Goal: Navigation & Orientation: Find specific page/section

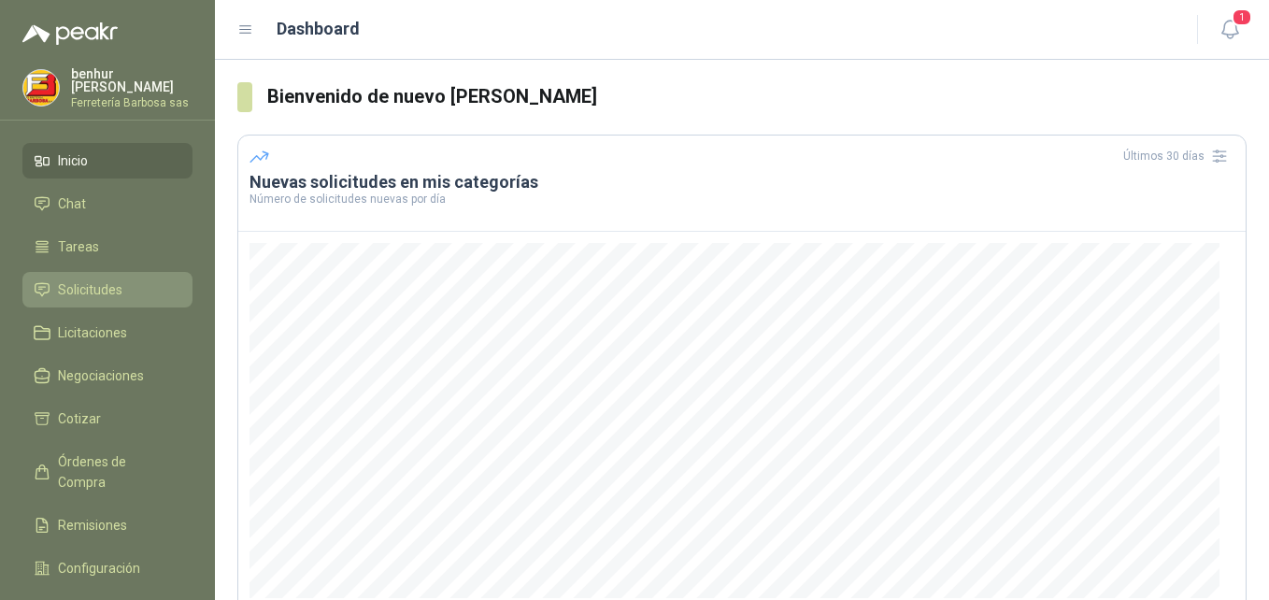
click at [125, 287] on li "Solicitudes" at bounding box center [108, 289] width 148 height 21
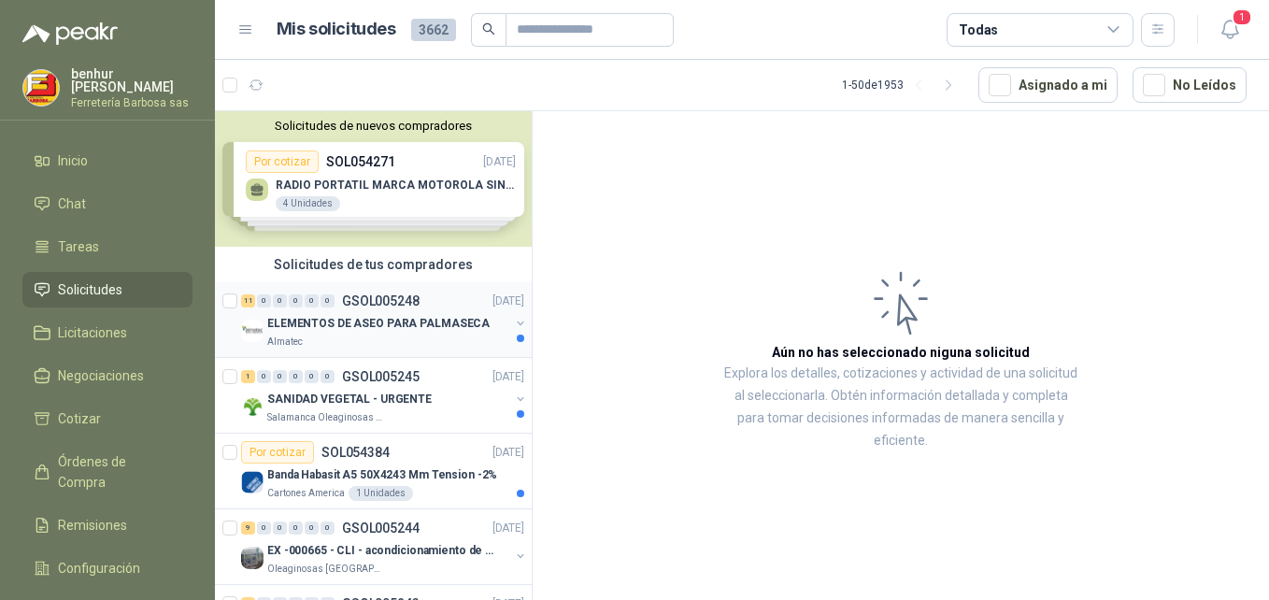
click at [407, 321] on p "ELEMENTOS DE ASEO PARA PALMASECA" at bounding box center [378, 324] width 222 height 18
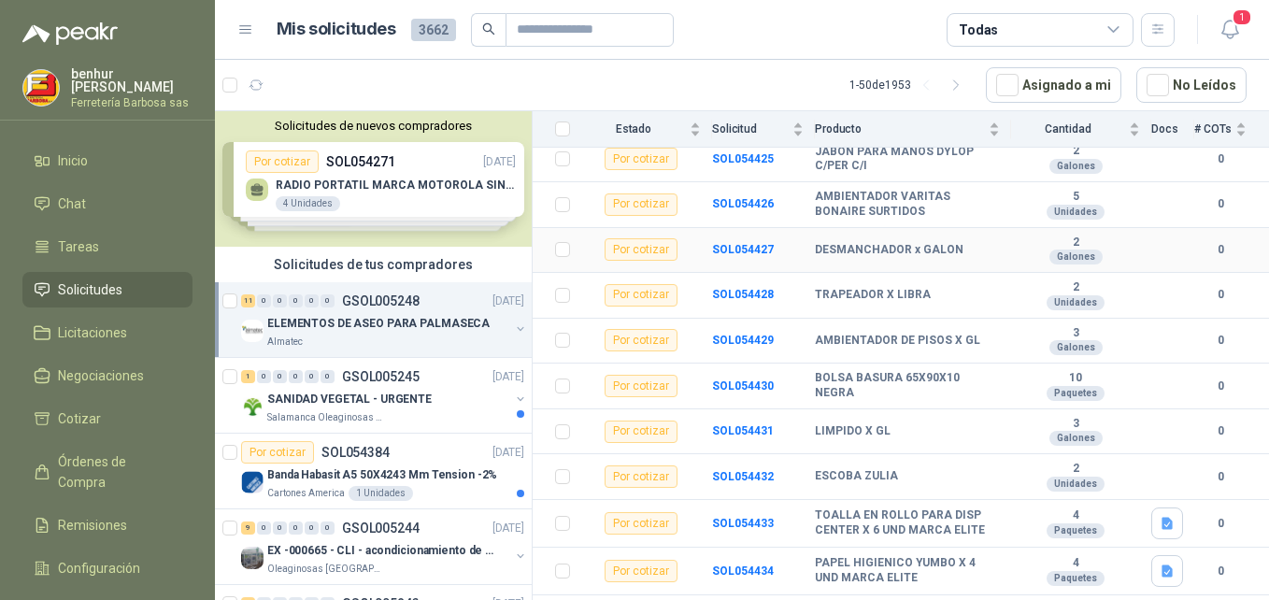
scroll to position [272, 0]
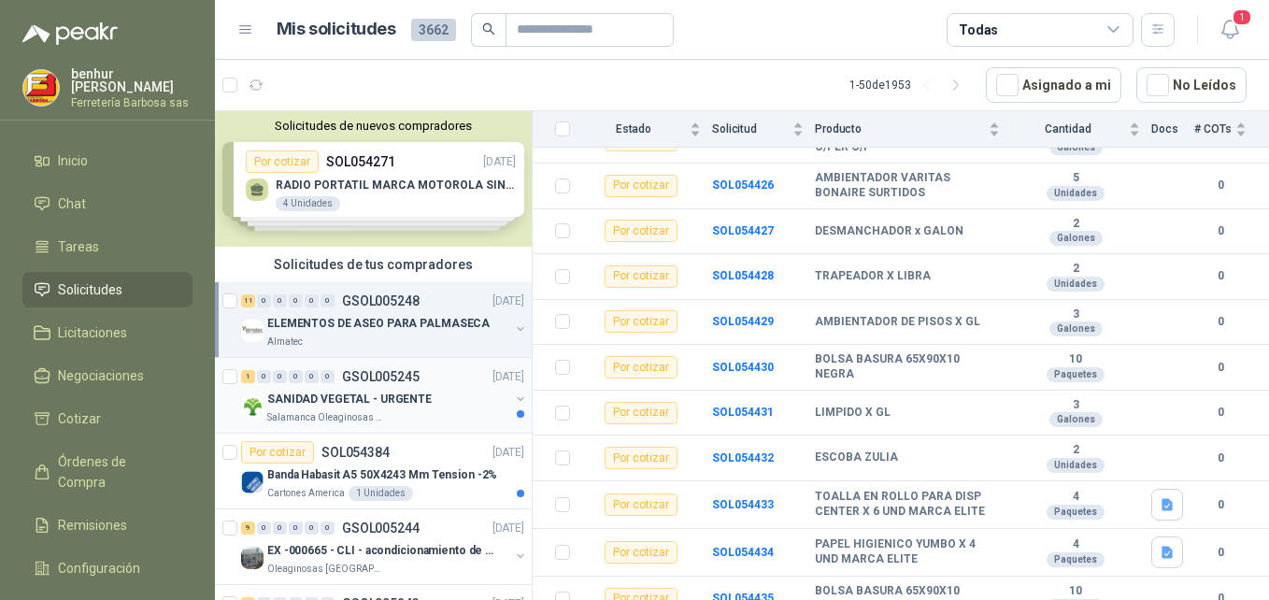
click at [343, 404] on p "SANIDAD VEGETAL - URGENTE" at bounding box center [349, 400] width 164 height 18
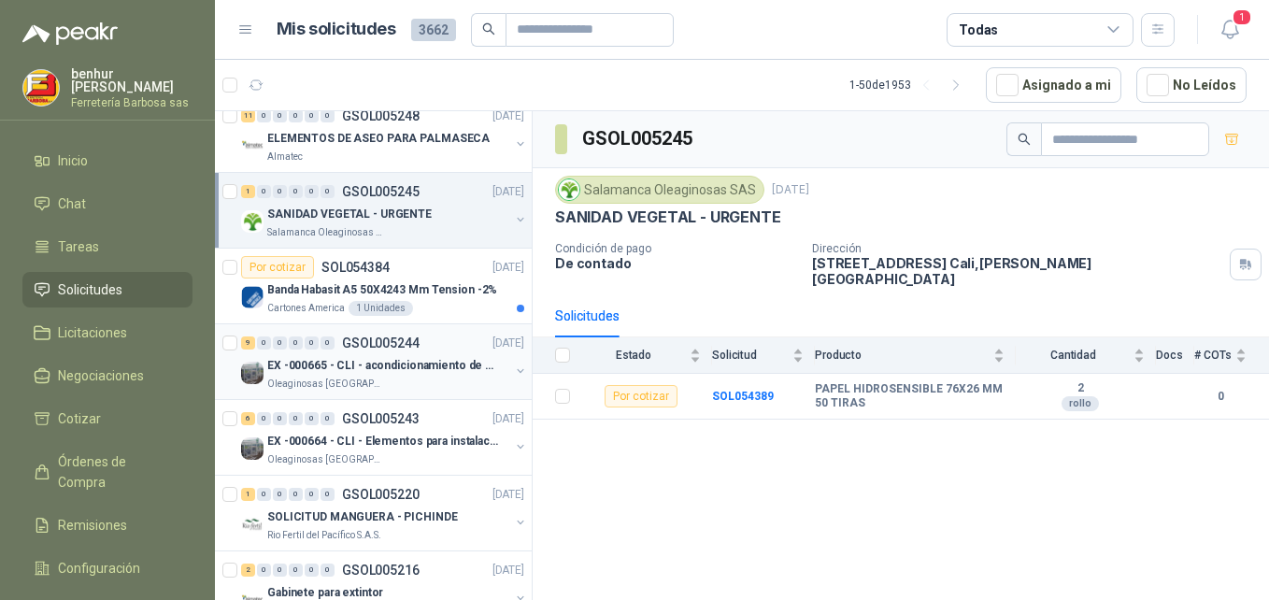
scroll to position [187, 0]
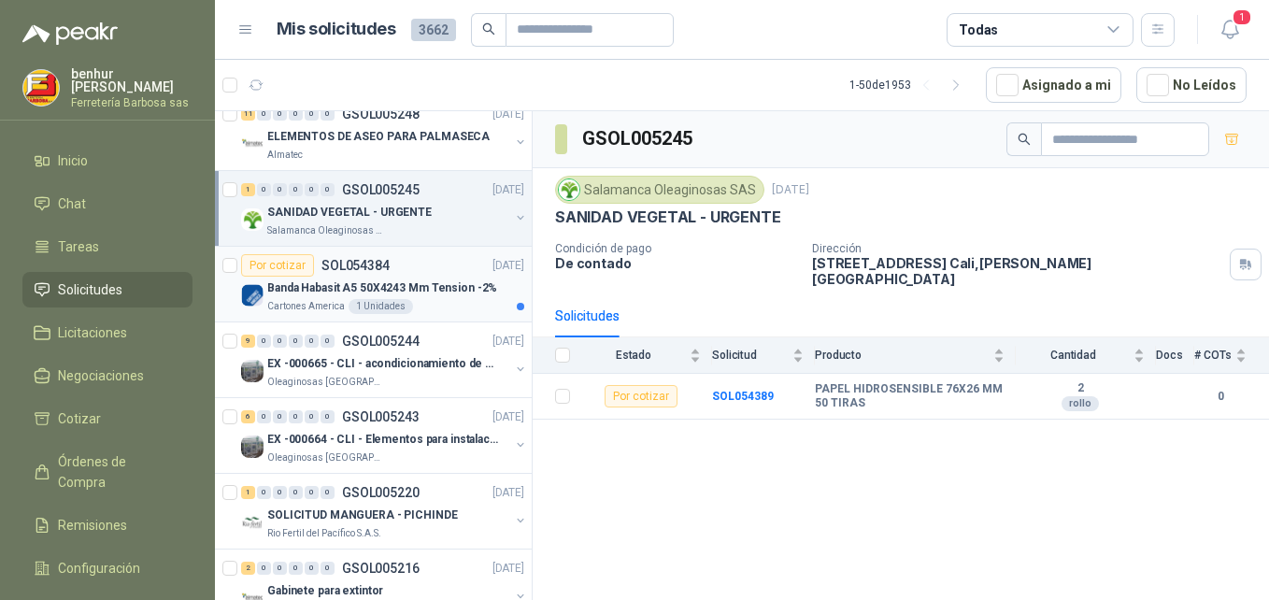
click at [415, 280] on p "Banda Habasit A5 50X4243 Mm Tension -2%" at bounding box center [382, 288] width 230 height 18
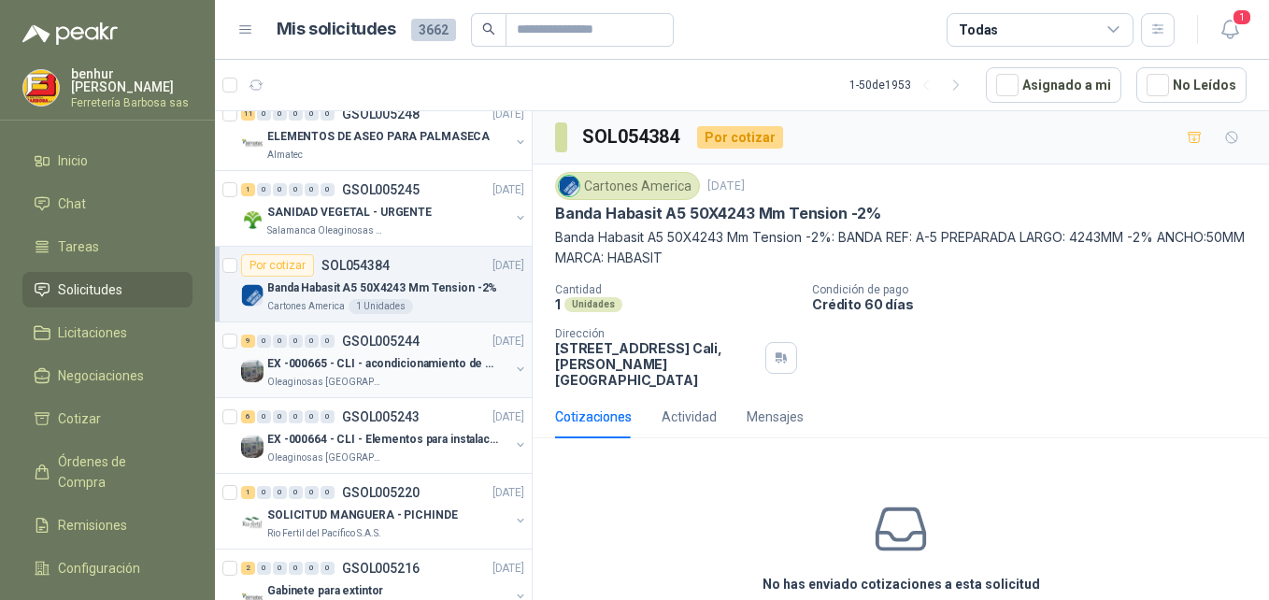
click at [403, 356] on p "EX -000665 - CLI - acondicionamiento de caja para" at bounding box center [383, 364] width 233 height 18
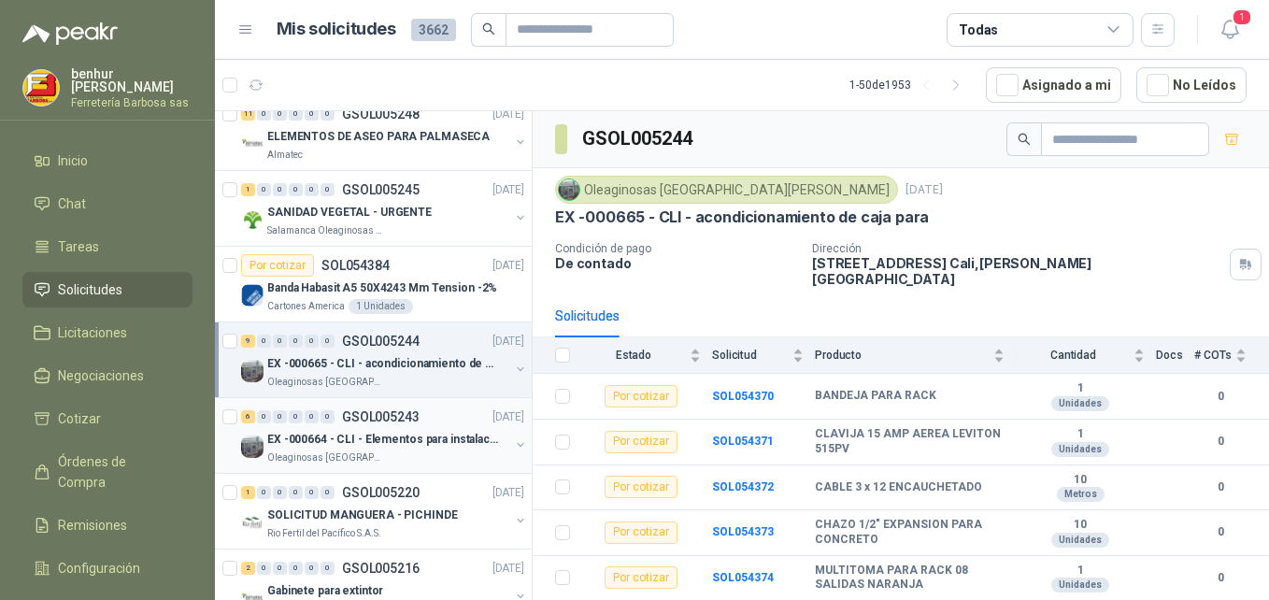
click at [356, 422] on p "GSOL005243" at bounding box center [381, 416] width 78 height 13
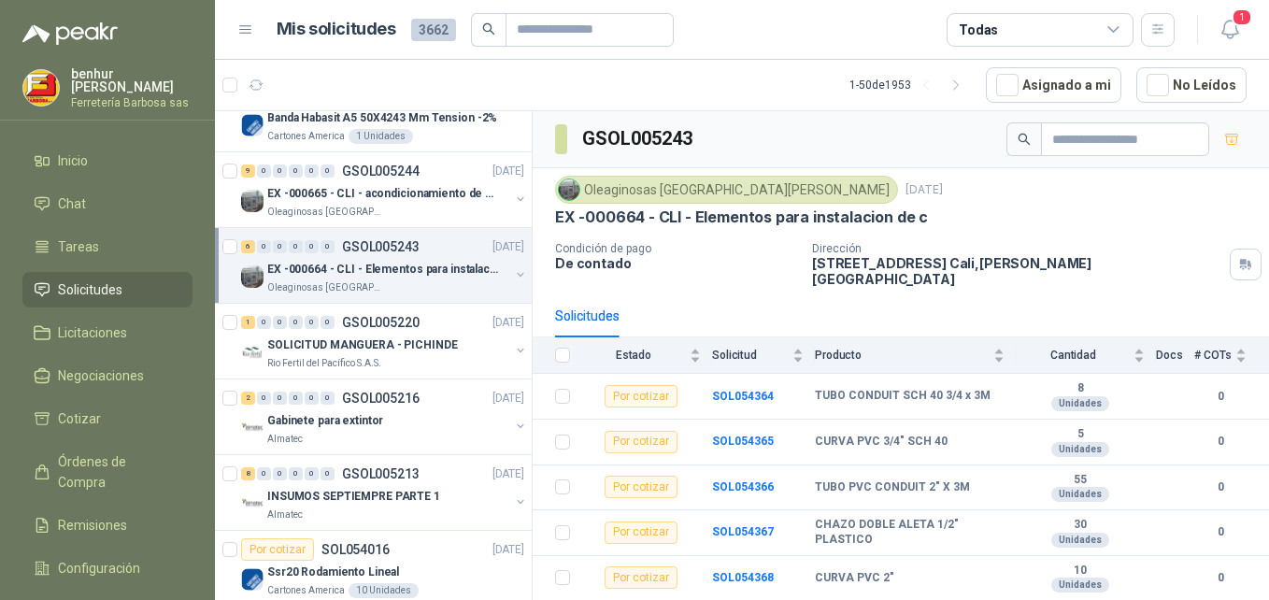
scroll to position [374, 0]
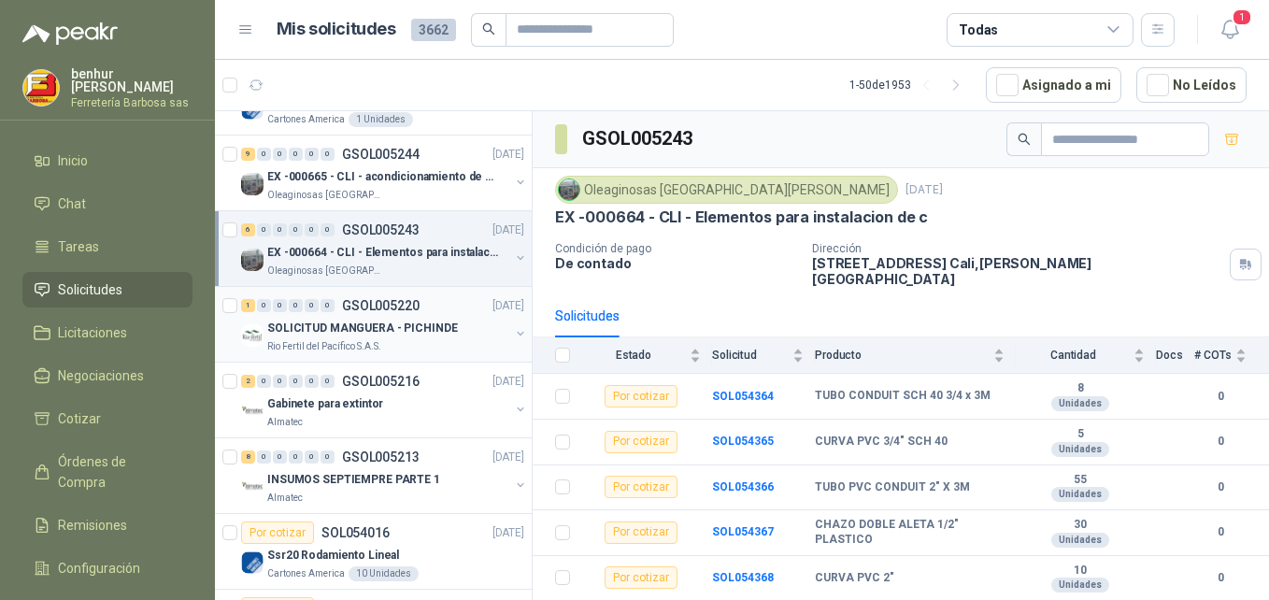
click at [358, 343] on p "Rio Fertil del Pacífico S.A.S." at bounding box center [324, 346] width 114 height 15
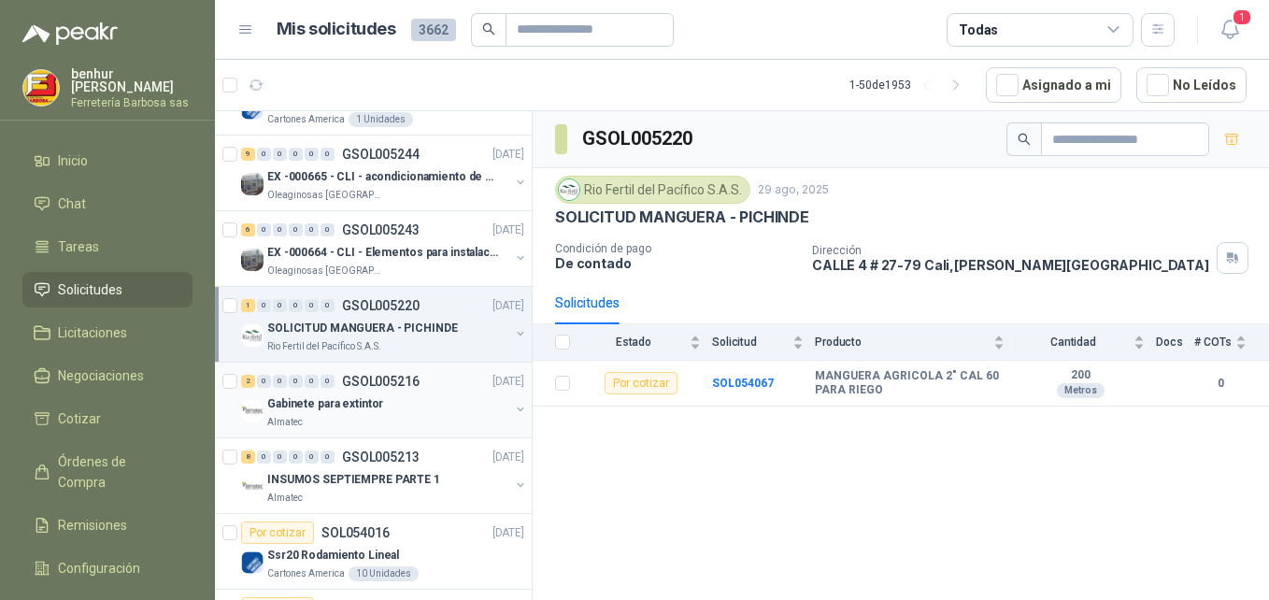
click at [358, 396] on p "Gabinete para extintor" at bounding box center [325, 404] width 116 height 18
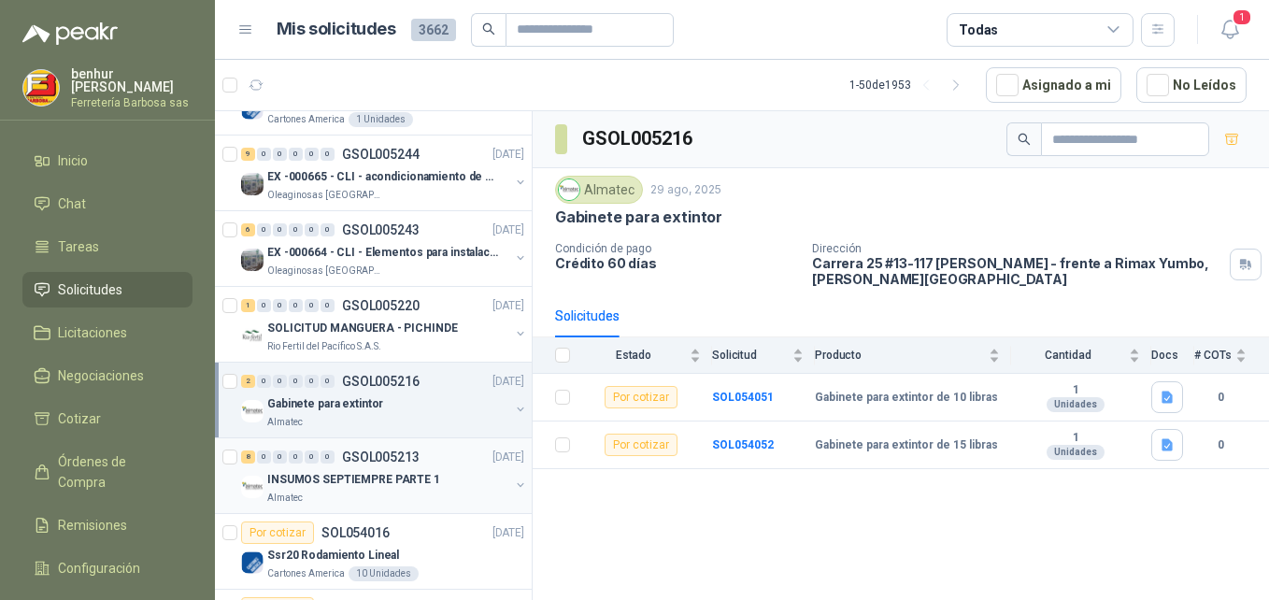
click at [355, 483] on p "INSUMOS SEPTIEMPRE PARTE 1" at bounding box center [353, 480] width 173 height 18
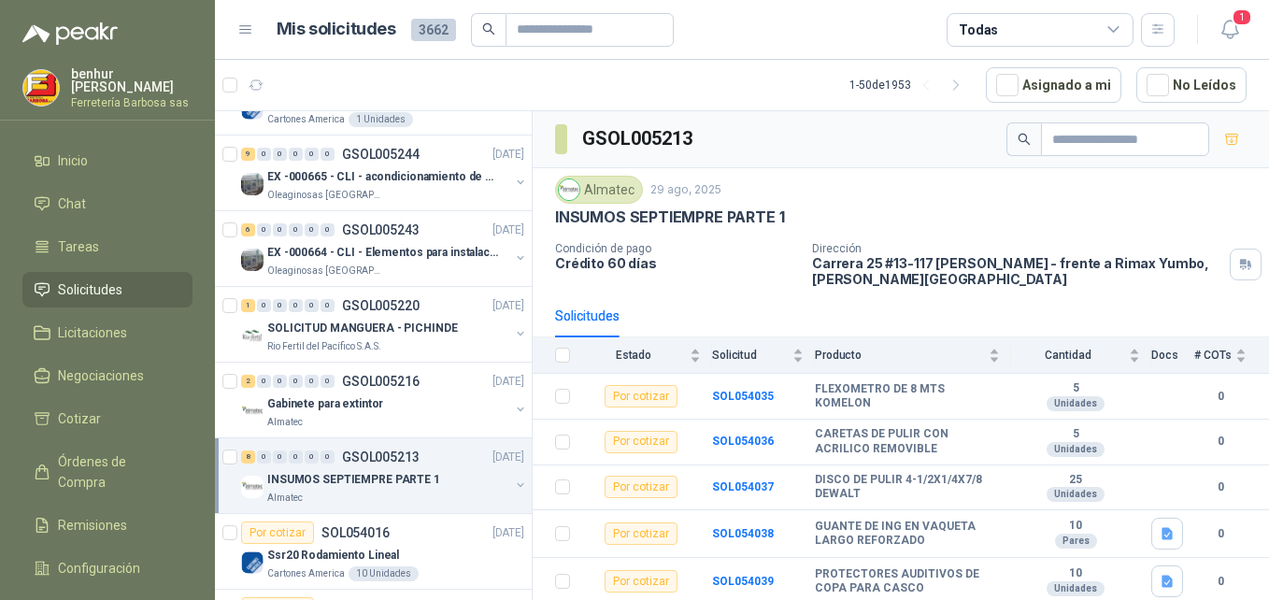
scroll to position [467, 0]
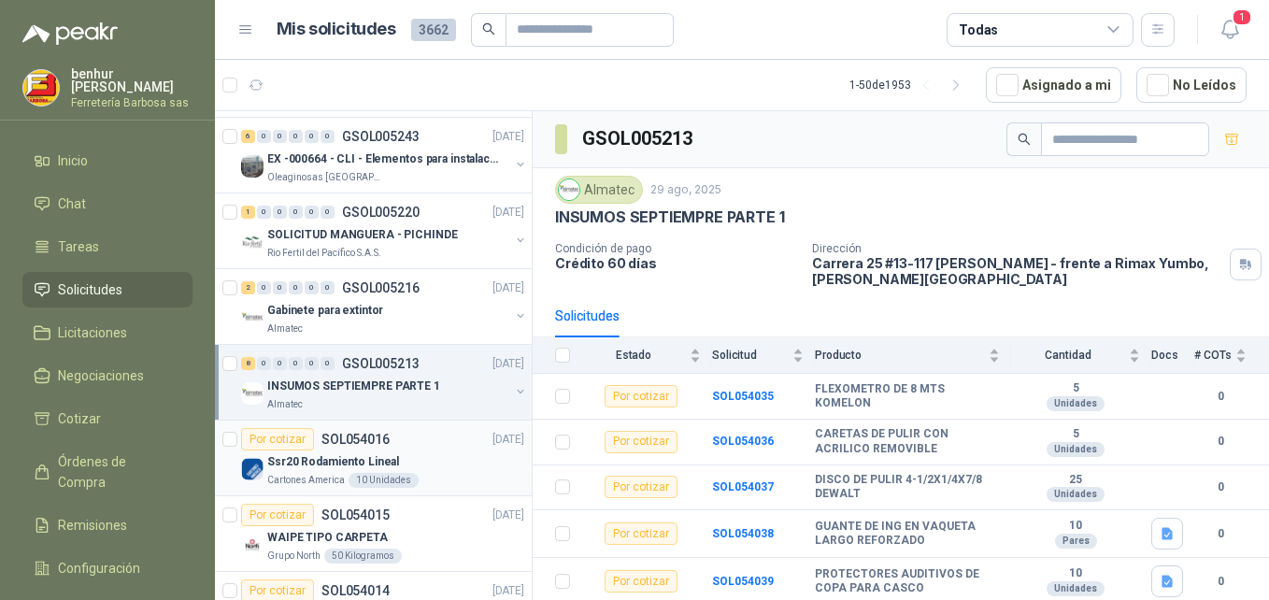
click at [357, 449] on div "Por cotizar SOL054016" at bounding box center [315, 439] width 149 height 22
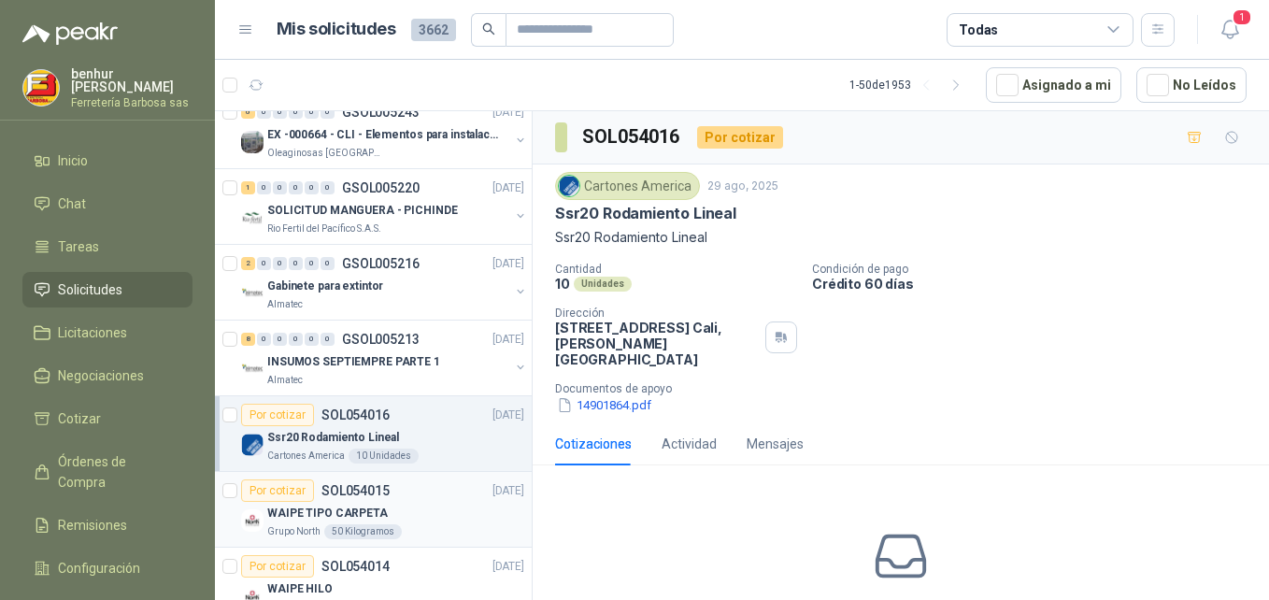
scroll to position [561, 0]
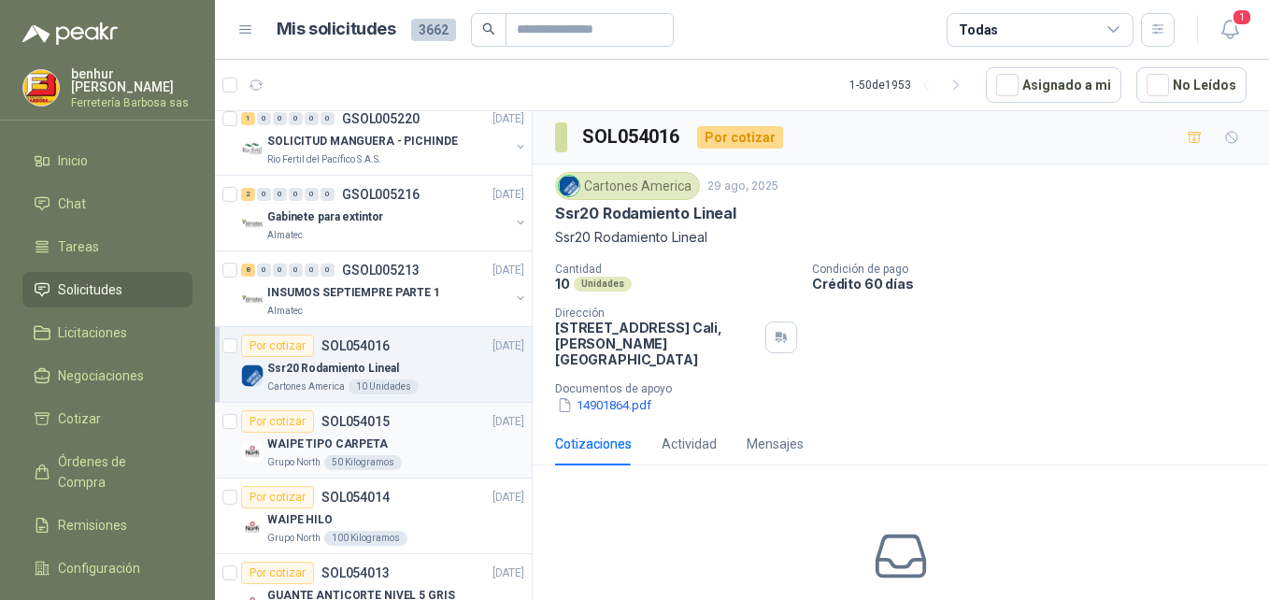
click at [347, 445] on p "WAIPE TIPO CARPETA" at bounding box center [327, 444] width 121 height 18
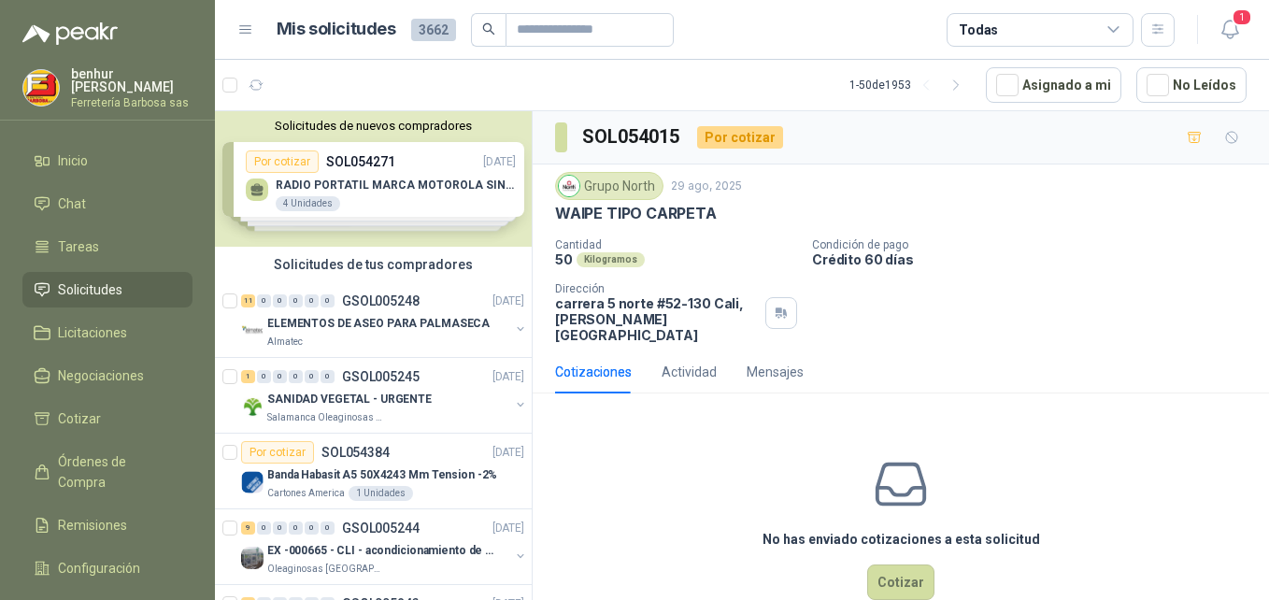
click at [389, 280] on div "Solicitudes de tus compradores" at bounding box center [373, 265] width 317 height 36
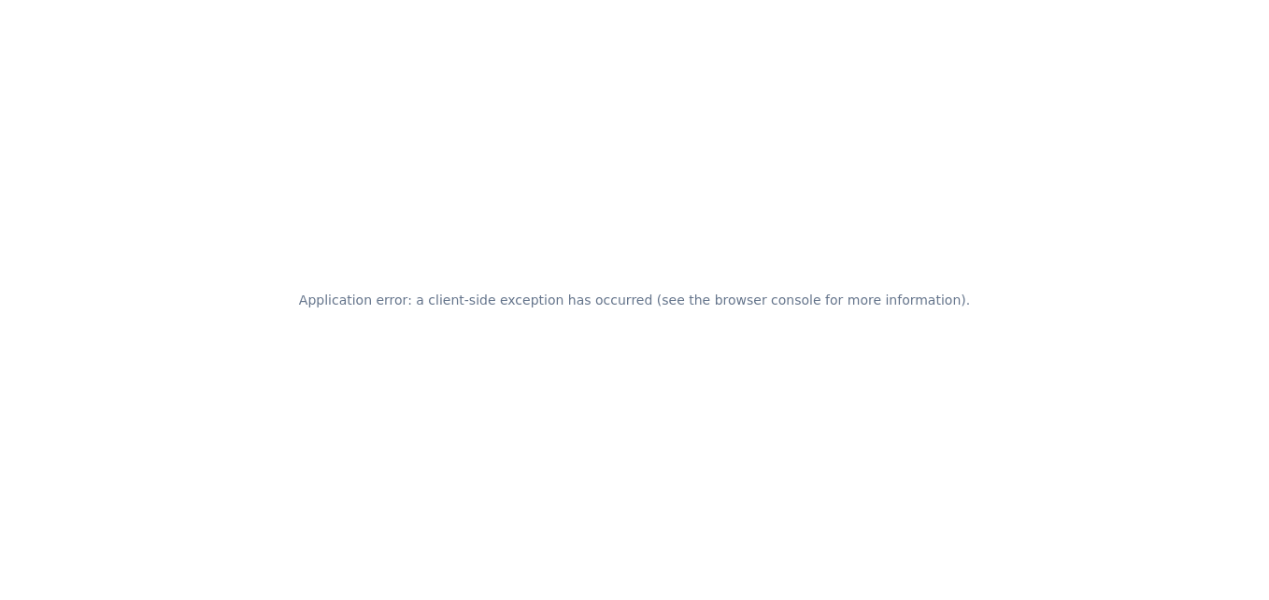
click at [201, 356] on div "Application error: a client-side exception has occurred (see the browser consol…" at bounding box center [634, 300] width 1269 height 600
click at [797, 413] on div "Application error: a client-side exception has occurred (see the browser consol…" at bounding box center [634, 300] width 1269 height 600
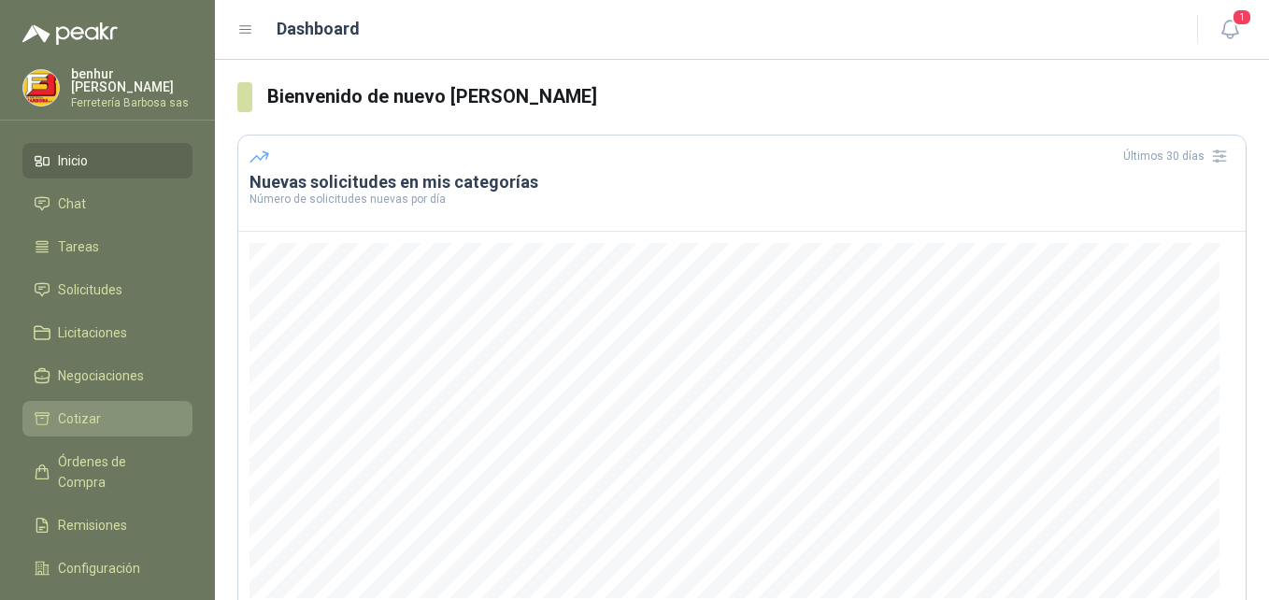
click at [101, 423] on li "Cotizar" at bounding box center [108, 418] width 148 height 21
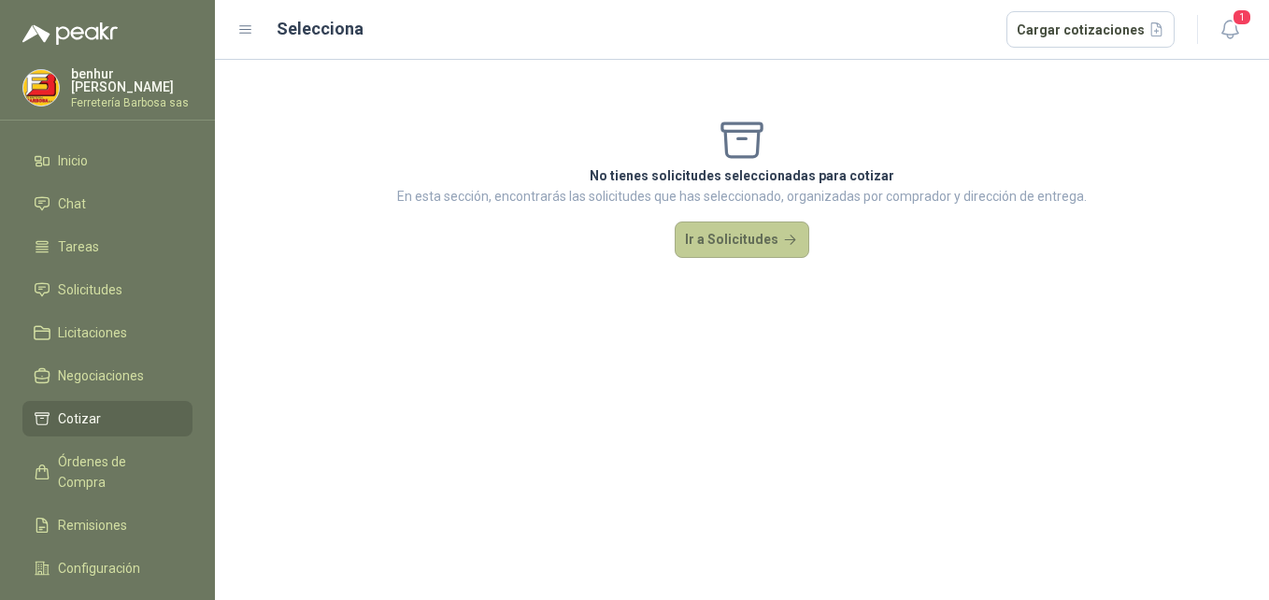
click at [727, 248] on button "Ir a Solicitudes" at bounding box center [742, 239] width 135 height 37
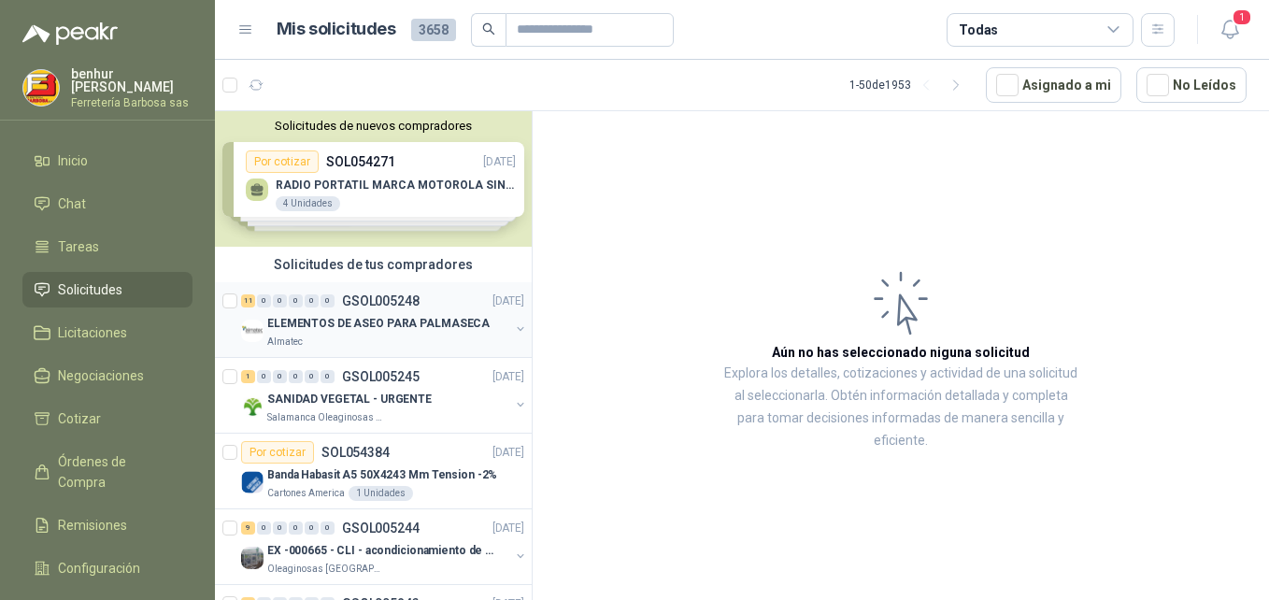
click at [314, 307] on div "11 0 0 0 0 0 GSOL005248 [DATE]" at bounding box center [384, 301] width 287 height 22
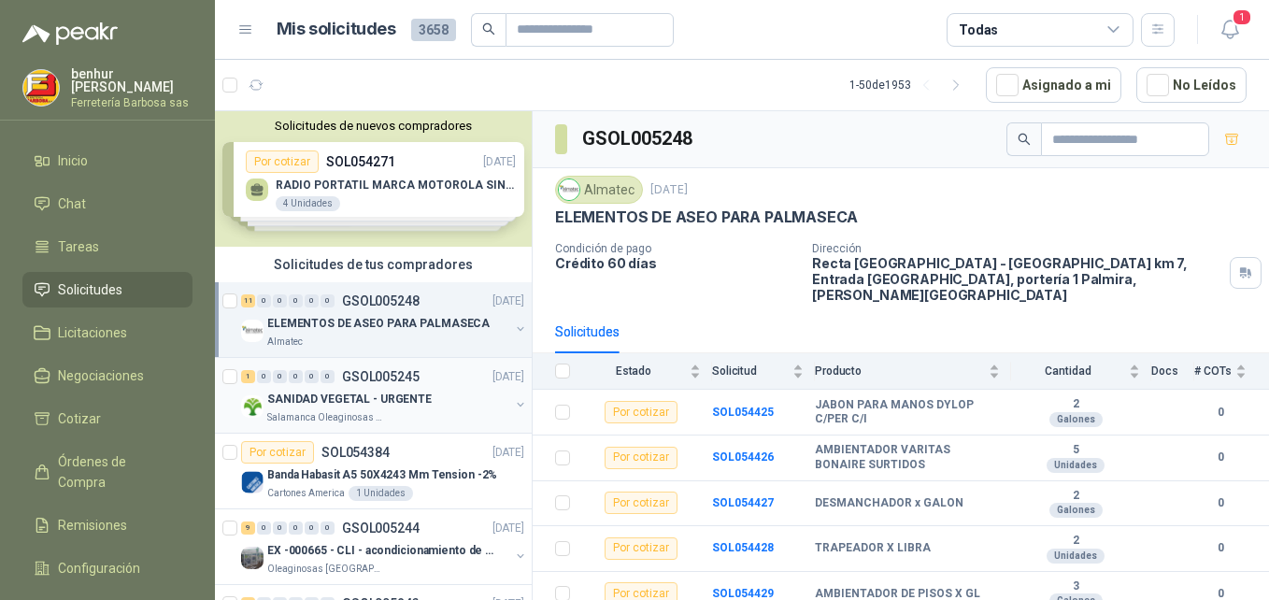
click at [399, 393] on p "SANIDAD VEGETAL - URGENTE" at bounding box center [349, 400] width 164 height 18
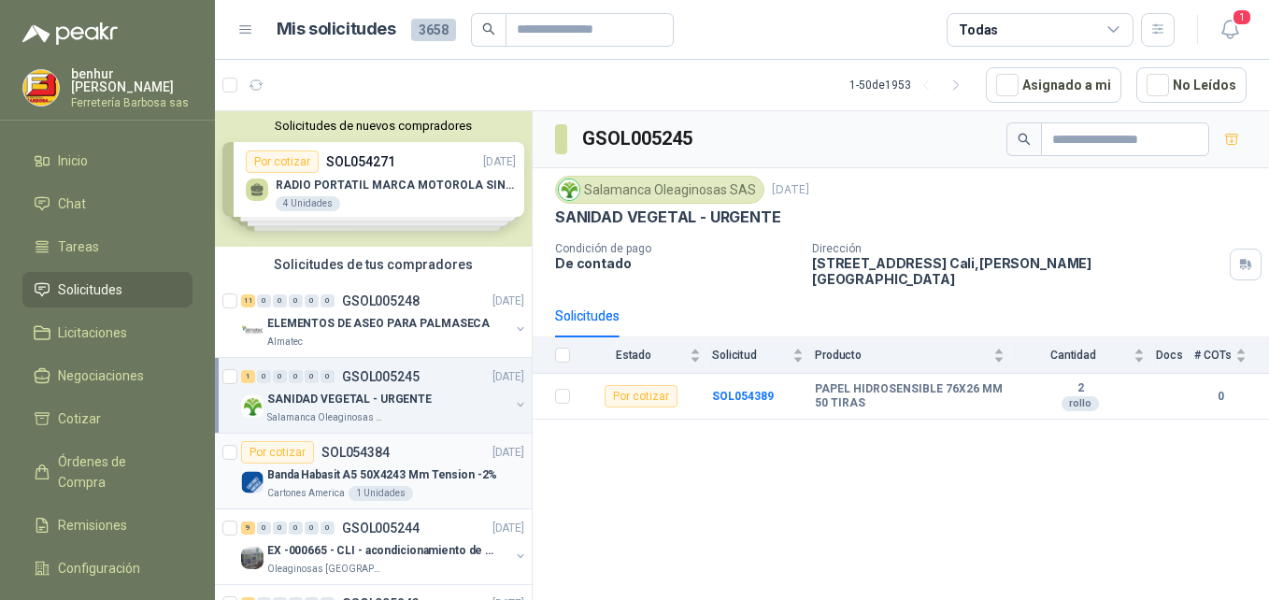
click at [413, 464] on div "Banda Habasit A5 50X4243 Mm Tension -2%" at bounding box center [395, 475] width 257 height 22
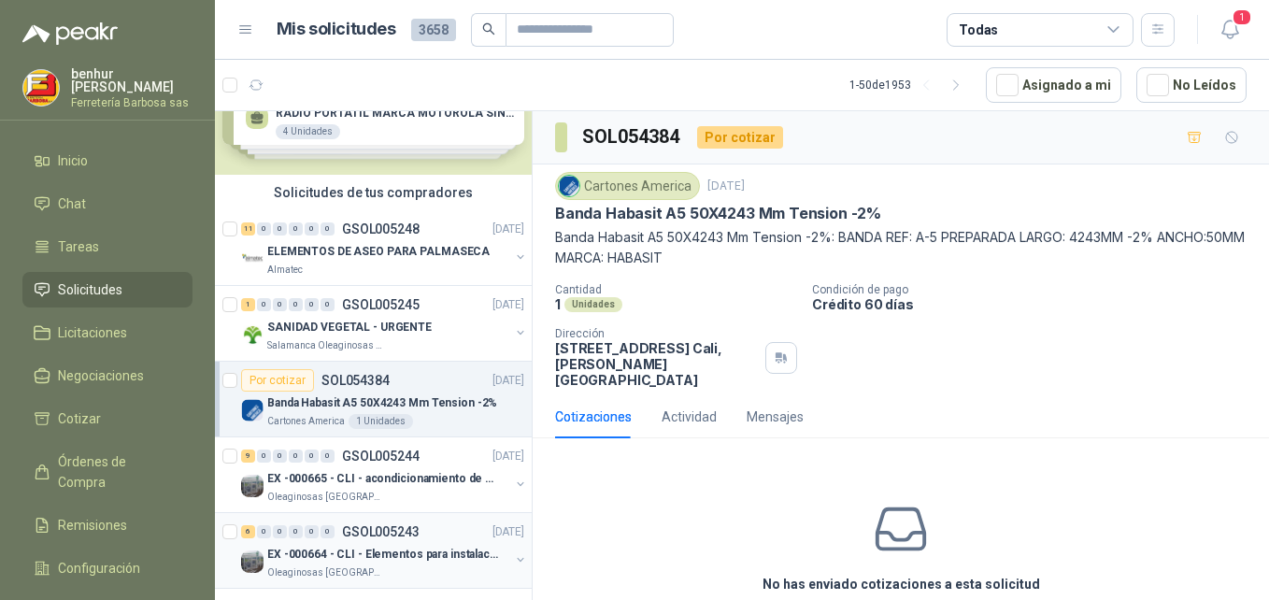
scroll to position [187, 0]
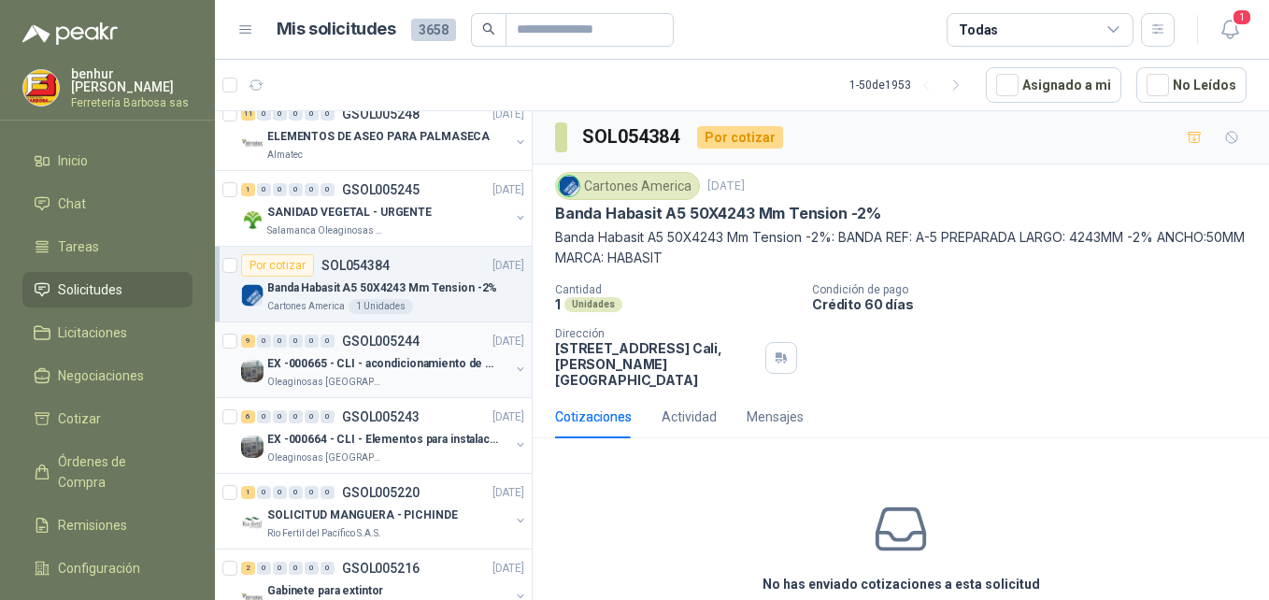
click at [381, 375] on div "Oleaginosas [GEOGRAPHIC_DATA][PERSON_NAME]" at bounding box center [388, 382] width 242 height 15
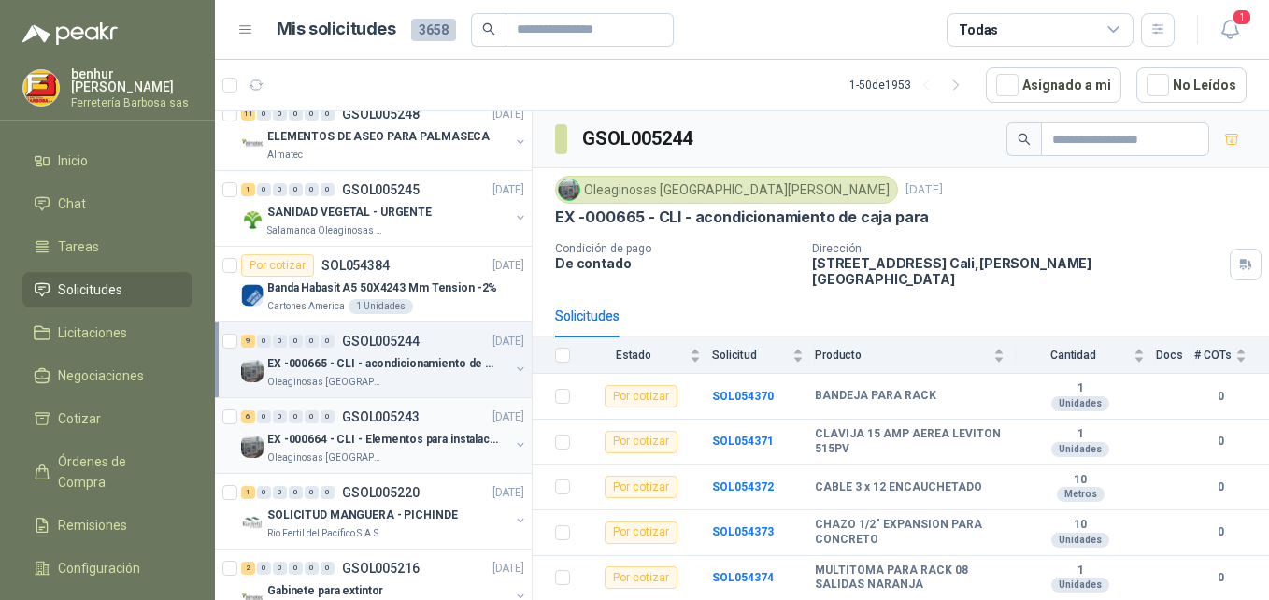
click at [378, 428] on div "EX -000664 - CLI - Elementos para instalacion de c" at bounding box center [388, 439] width 242 height 22
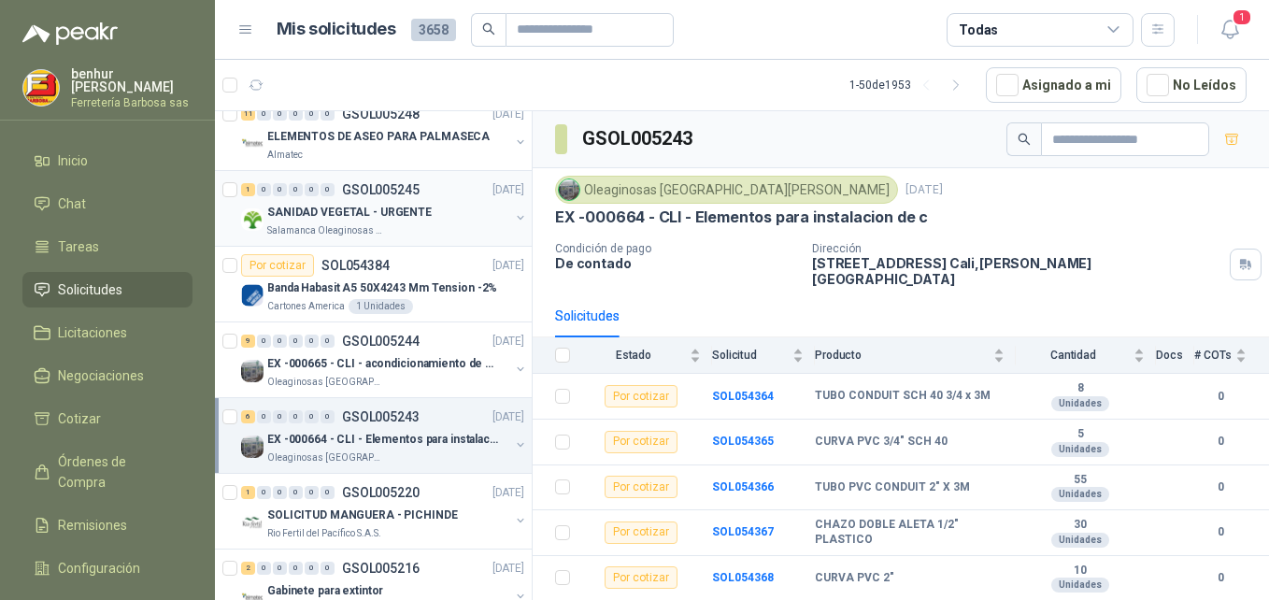
click at [429, 214] on div "SANIDAD VEGETAL - URGENTE" at bounding box center [388, 212] width 242 height 22
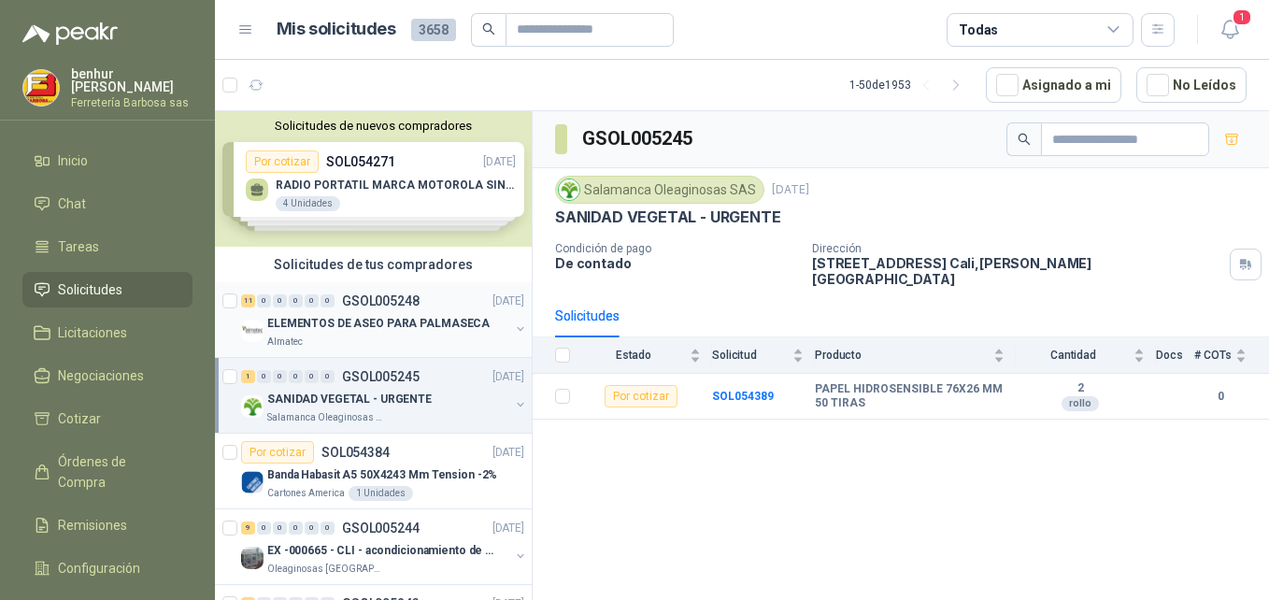
click at [382, 326] on p "ELEMENTOS DE ASEO PARA PALMASECA" at bounding box center [378, 324] width 222 height 18
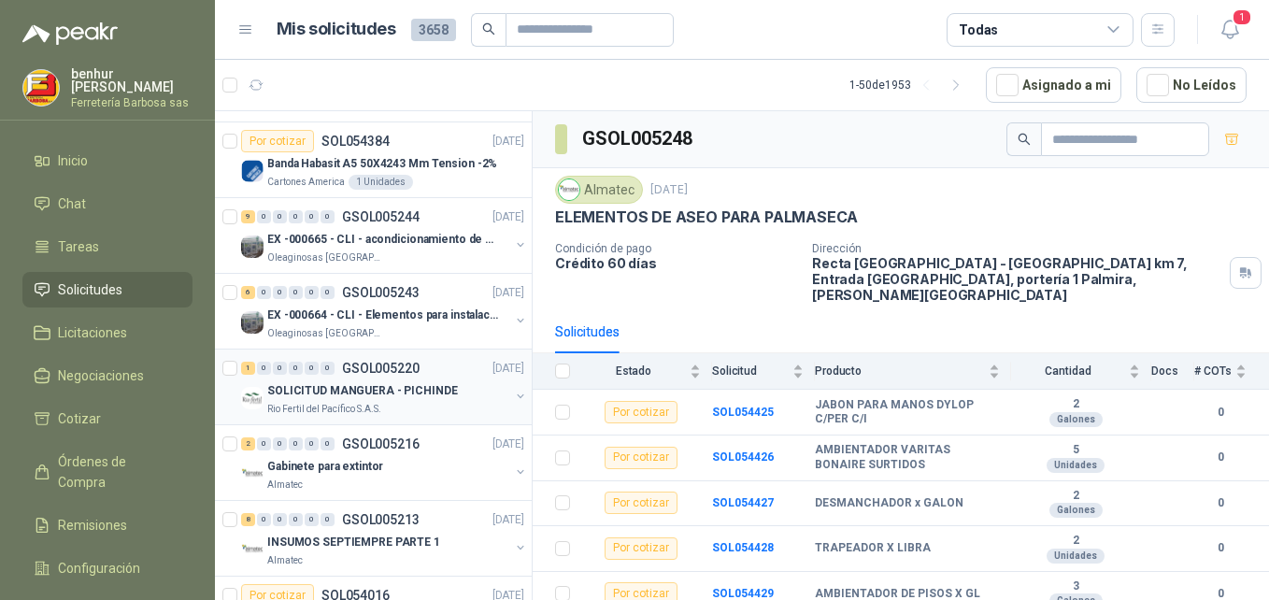
scroll to position [280, 0]
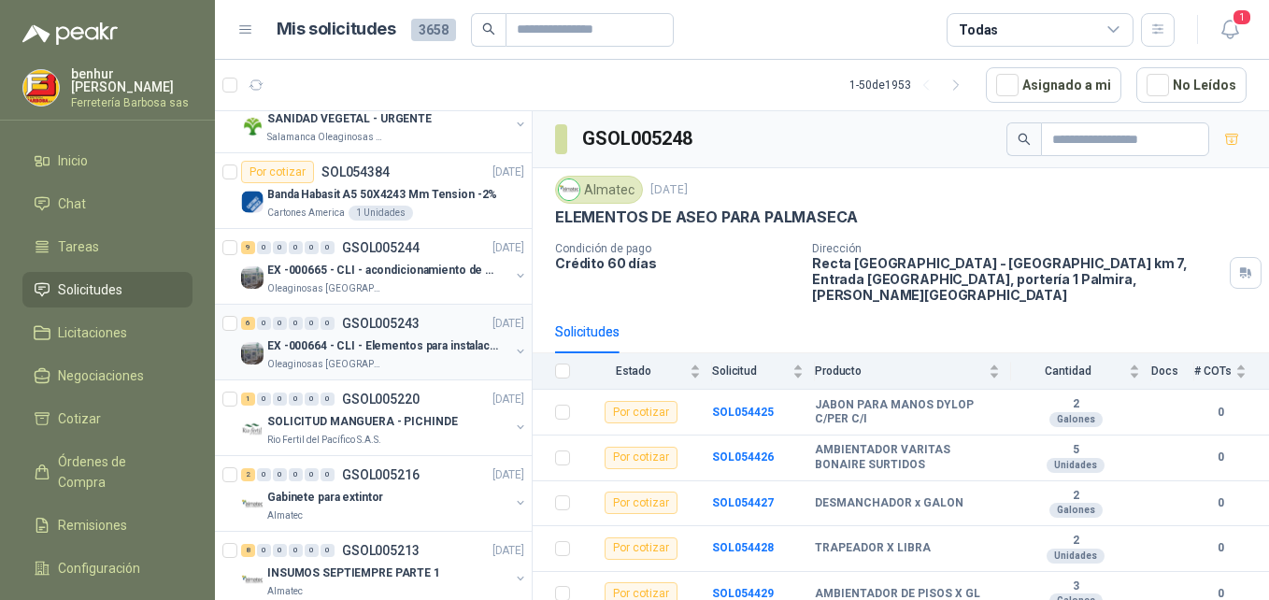
click at [401, 367] on div "Oleaginosas [GEOGRAPHIC_DATA][PERSON_NAME]" at bounding box center [388, 364] width 242 height 15
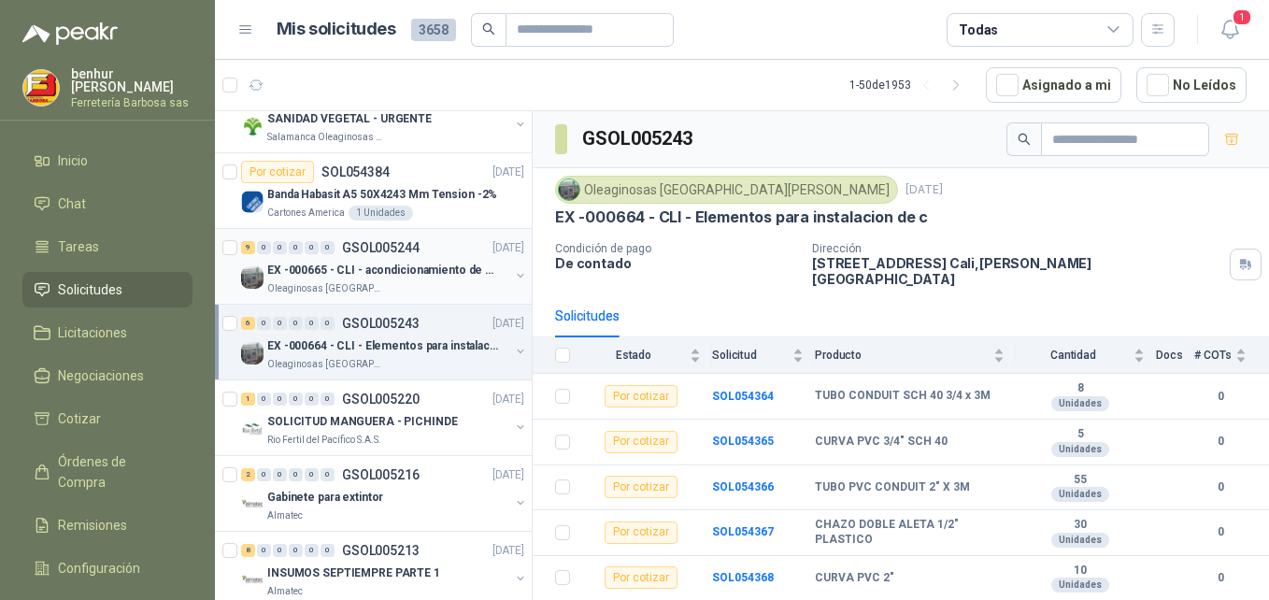
click at [411, 281] on div "EX -000665 - CLI - acondicionamiento de caja para Oleaginosas [GEOGRAPHIC_DATA]…" at bounding box center [388, 277] width 242 height 37
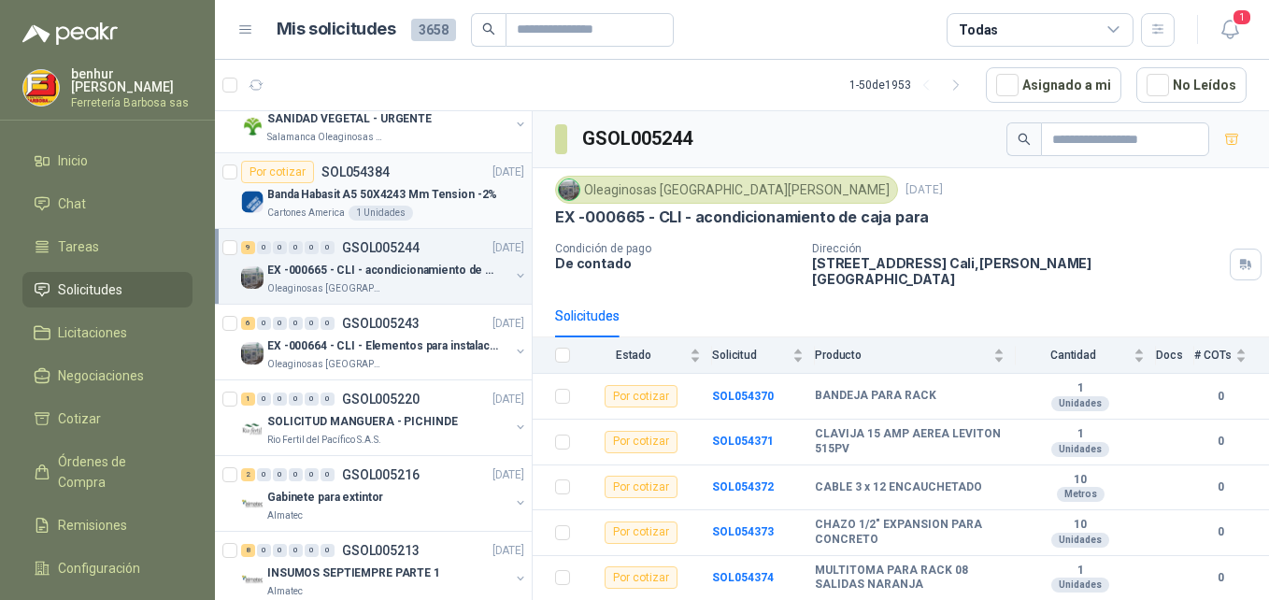
click at [422, 201] on p "Banda Habasit A5 50X4243 Mm Tension -2%" at bounding box center [382, 195] width 230 height 18
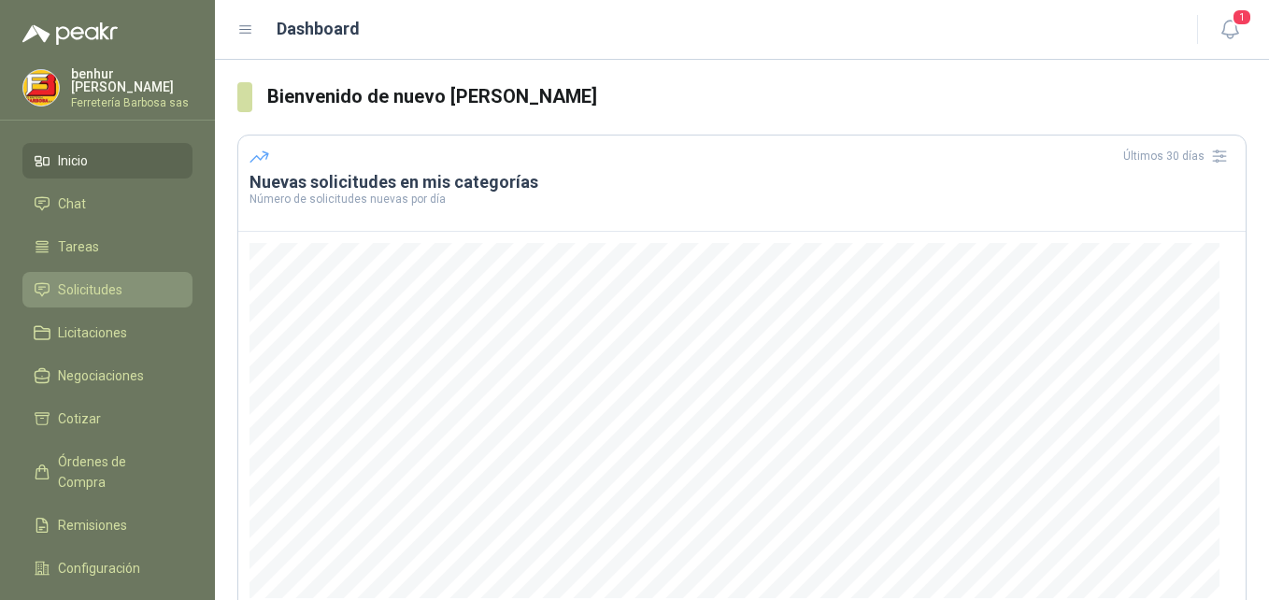
click at [96, 292] on span "Solicitudes" at bounding box center [90, 289] width 64 height 21
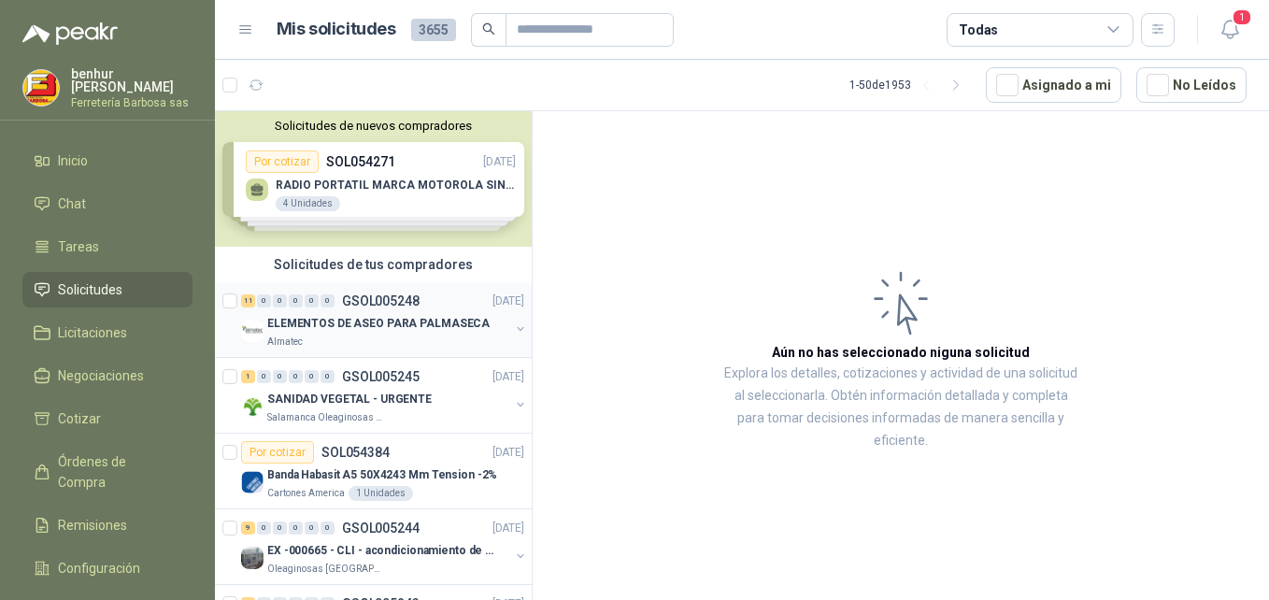
click at [366, 320] on p "ELEMENTOS DE ASEO PARA PALMASECA" at bounding box center [378, 324] width 222 height 18
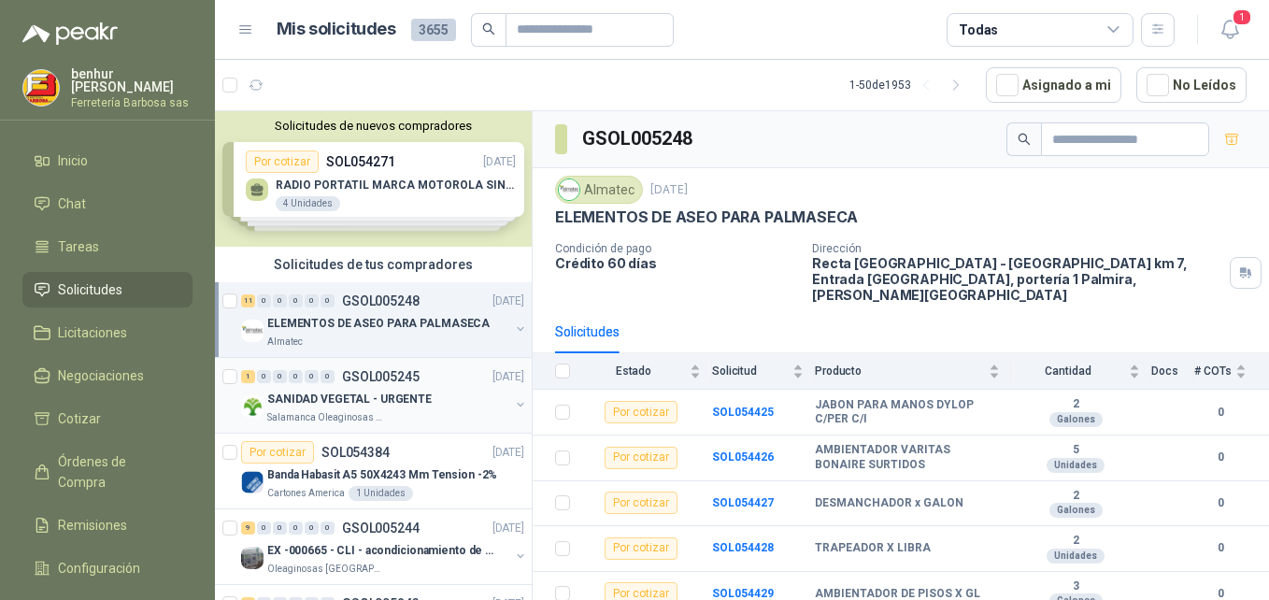
click at [386, 393] on p "SANIDAD VEGETAL - URGENTE" at bounding box center [349, 400] width 164 height 18
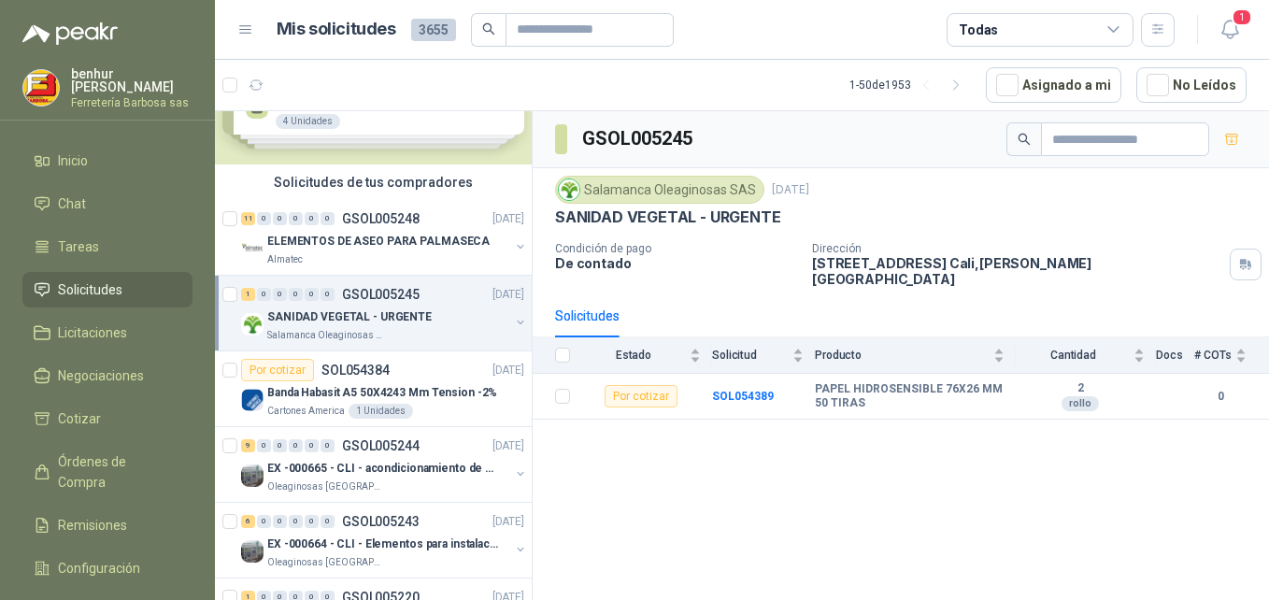
scroll to position [187, 0]
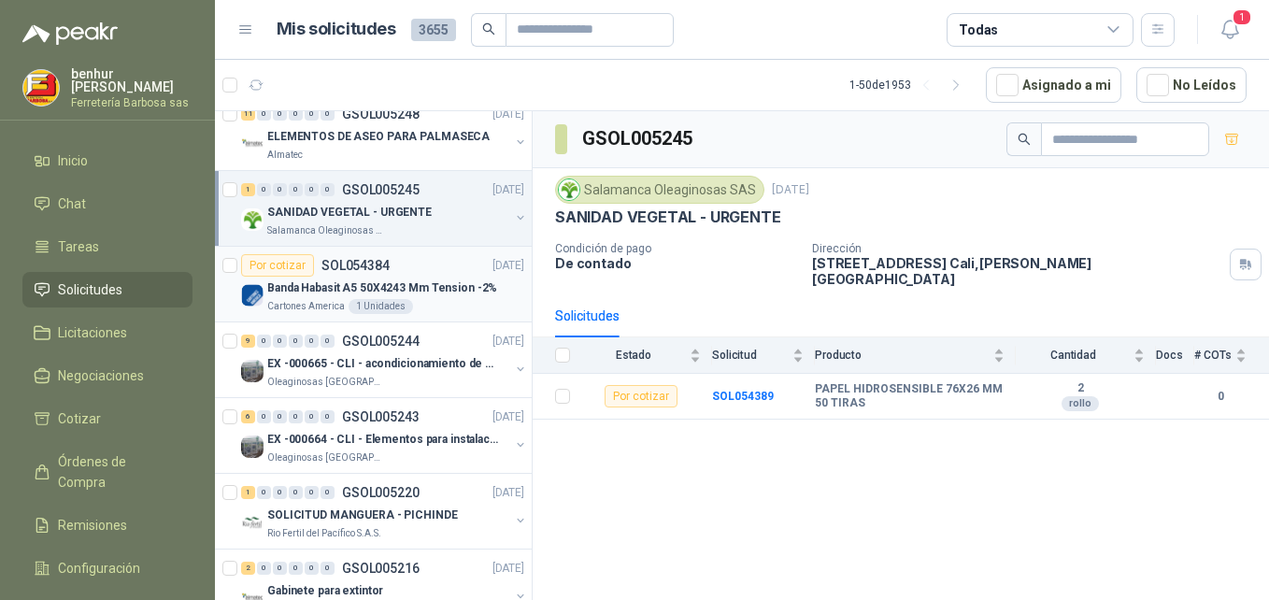
click at [375, 302] on div "1 Unidades" at bounding box center [381, 306] width 64 height 15
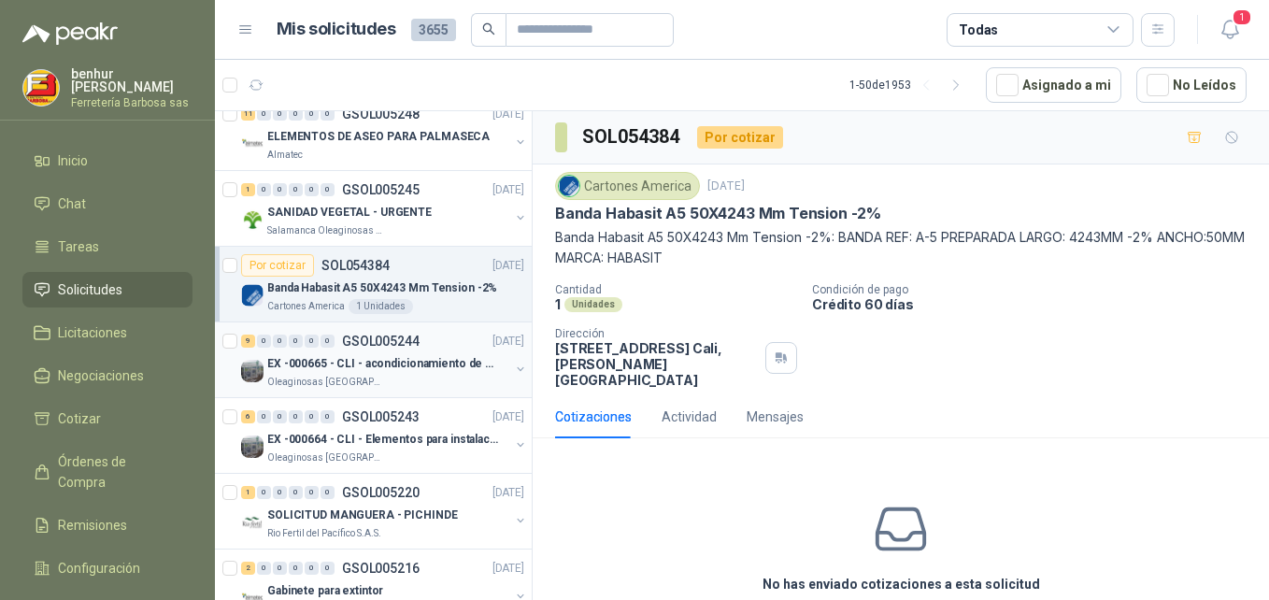
click at [396, 374] on div "EX -000665 - CLI - acondicionamiento de caja para" at bounding box center [388, 363] width 242 height 22
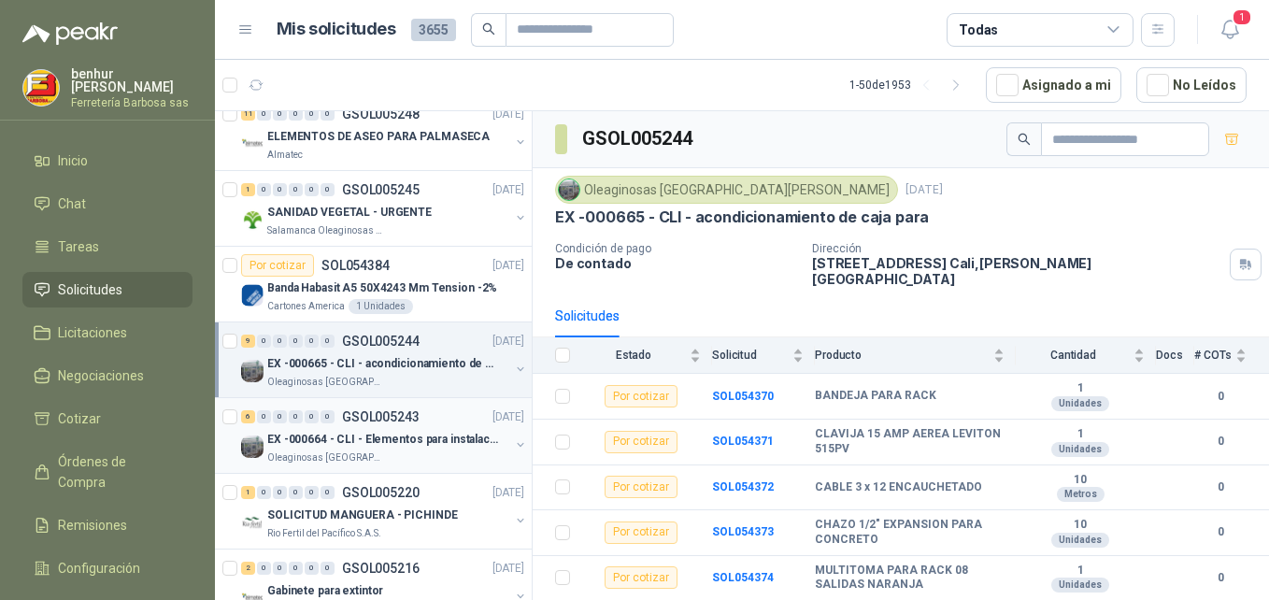
click at [413, 431] on p "EX -000664 - CLI - Elementos para instalacion de c" at bounding box center [383, 440] width 233 height 18
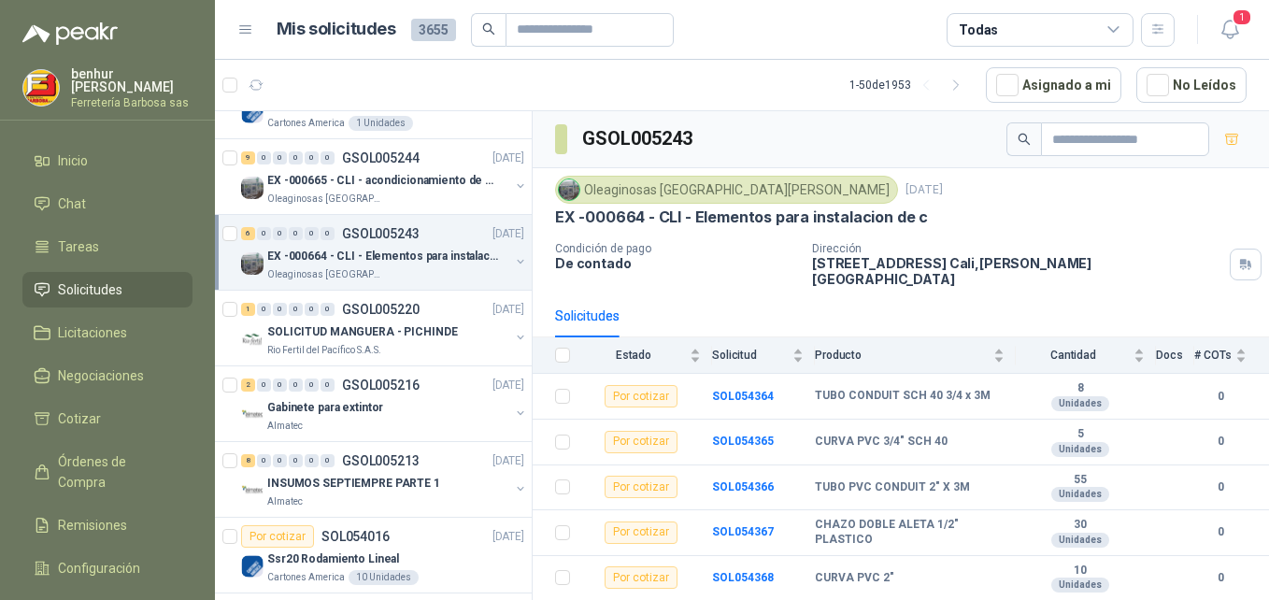
scroll to position [374, 0]
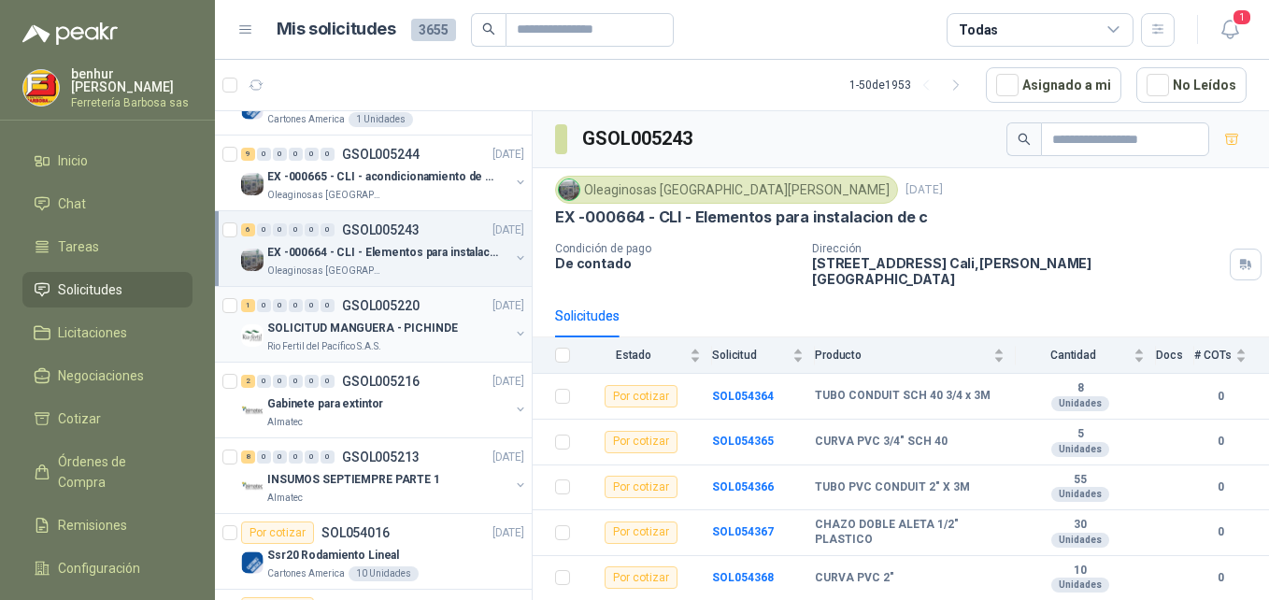
drag, startPoint x: 407, startPoint y: 356, endPoint x: 412, endPoint y: 338, distance: 18.4
click at [412, 341] on div "1 0 0 0 0 0 GSOL005220 29/08/25 SOLICITUD MANGUERA - PICHINDE Rio Fertil del Pa…" at bounding box center [373, 325] width 317 height 76
click at [412, 334] on p "SOLICITUD MANGUERA - PICHINDE" at bounding box center [362, 329] width 191 height 18
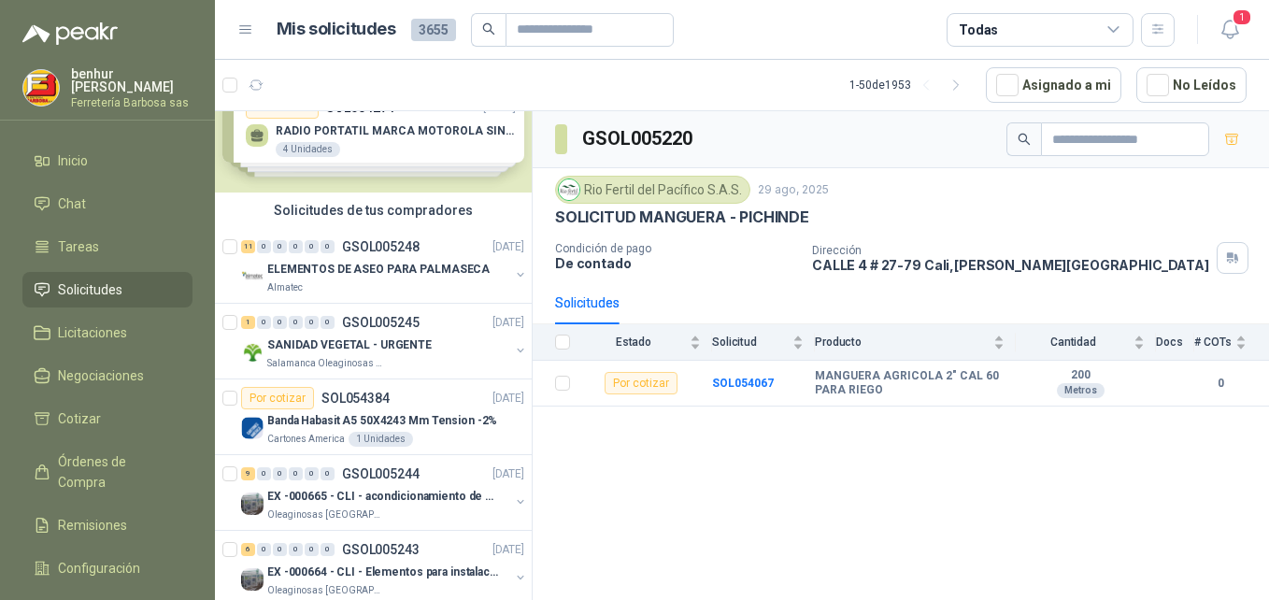
scroll to position [7, 0]
